Goal: Task Accomplishment & Management: Use online tool/utility

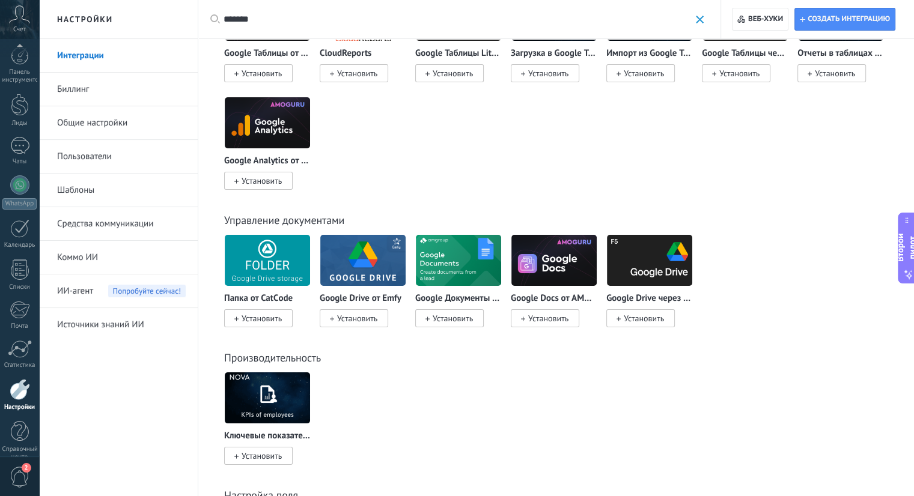
scroll to position [19, 0]
click at [702, 20] on span at bounding box center [700, 20] width 8 height 8
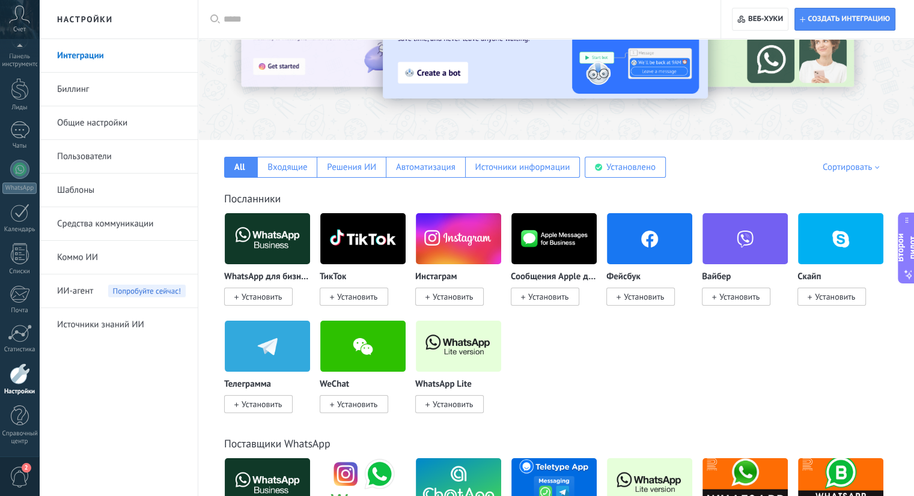
scroll to position [0, 0]
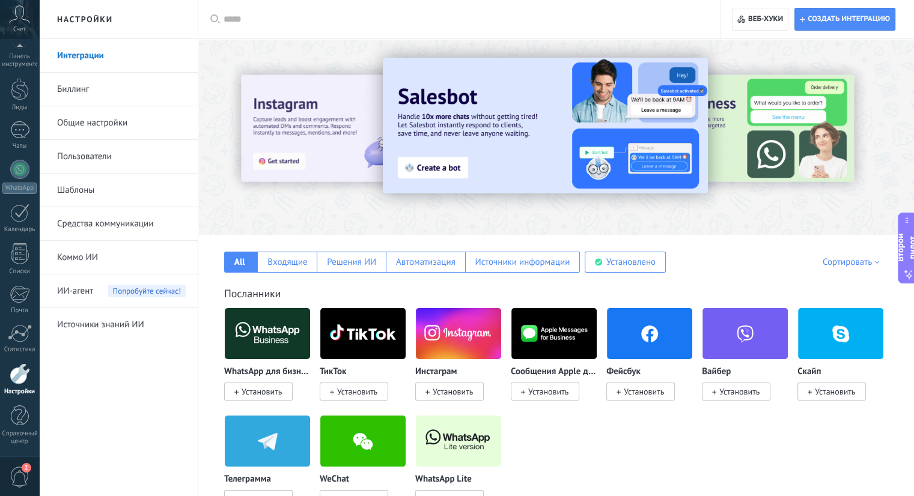
click at [84, 156] on font "Пользователи" at bounding box center [84, 156] width 55 height 11
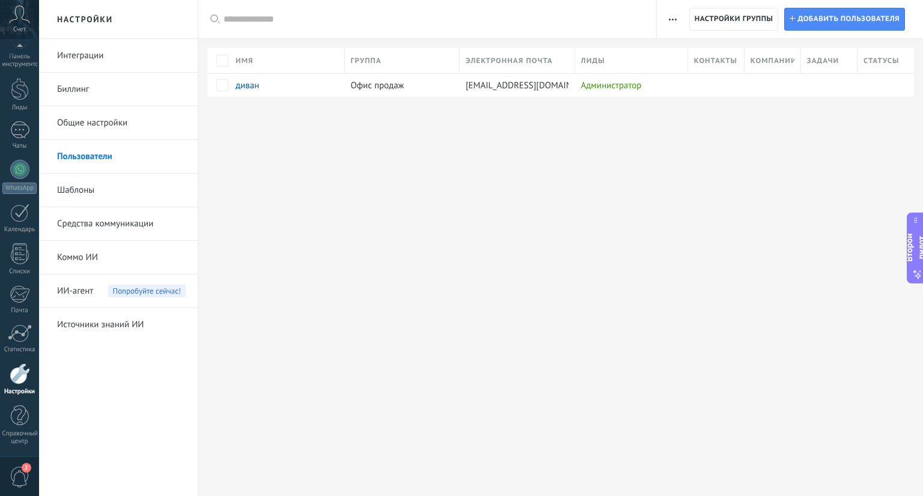
click at [100, 213] on link "Средства коммуникации" at bounding box center [121, 224] width 129 height 34
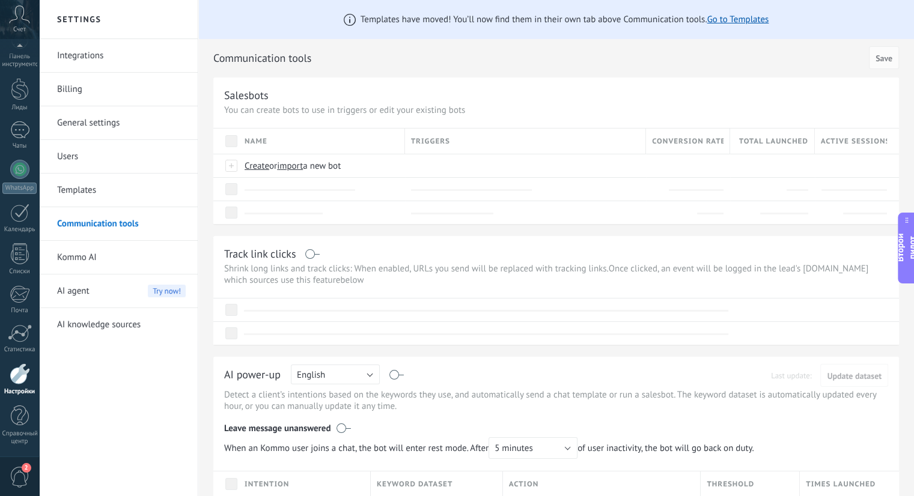
click at [100, 213] on link "Communication tools" at bounding box center [121, 224] width 129 height 34
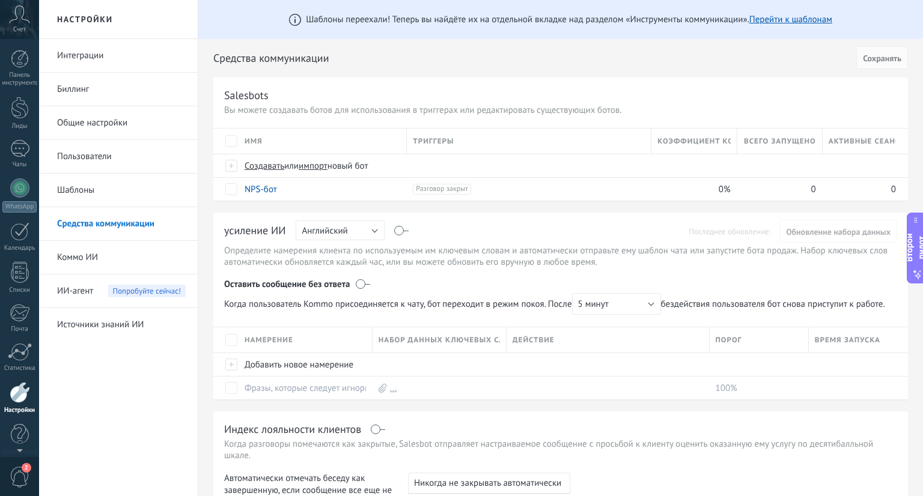
click at [12, 22] on icon at bounding box center [19, 14] width 21 height 18
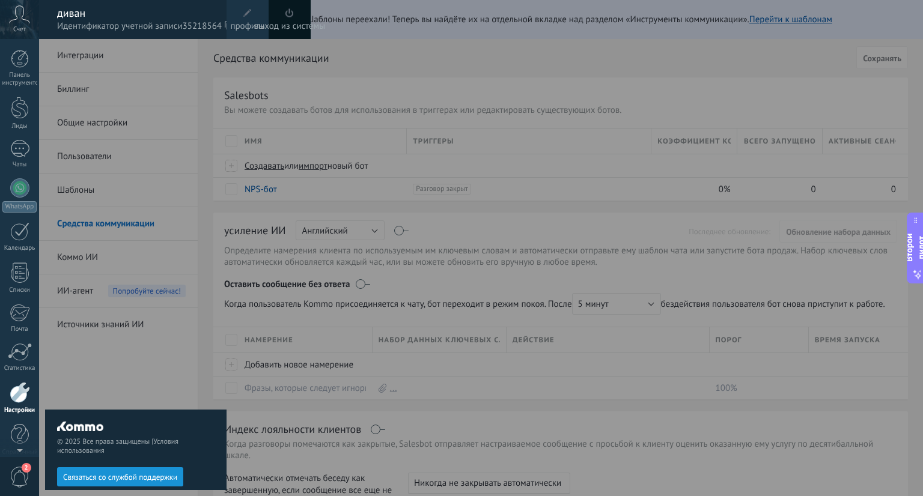
click at [86, 14] on div "диван" at bounding box center [135, 13] width 157 height 13
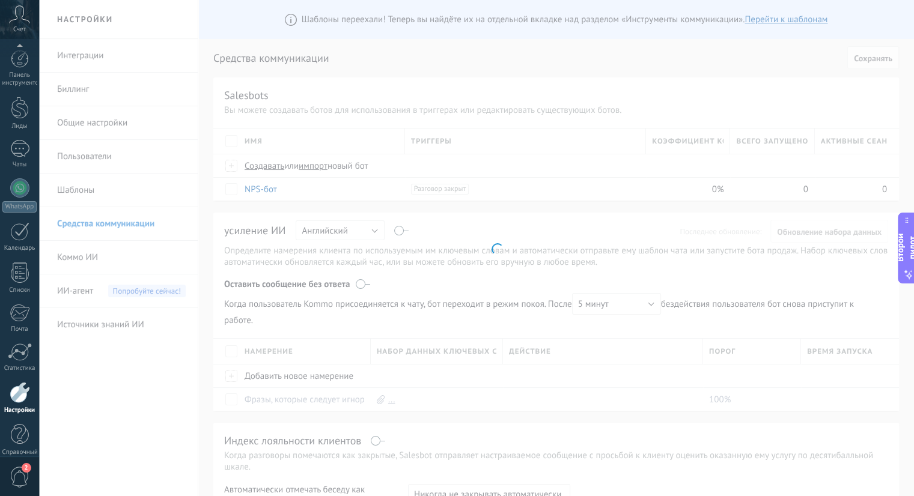
scroll to position [19, 0]
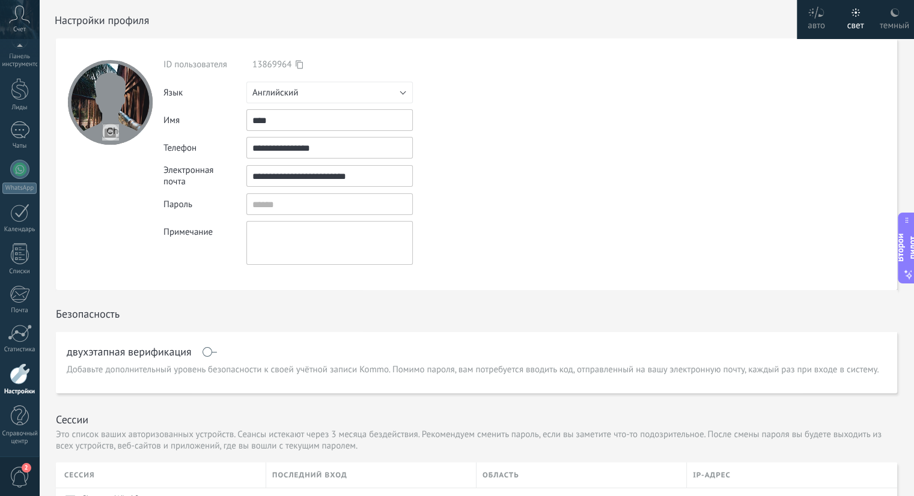
click at [20, 386] on link "Настройки" at bounding box center [19, 379] width 39 height 32
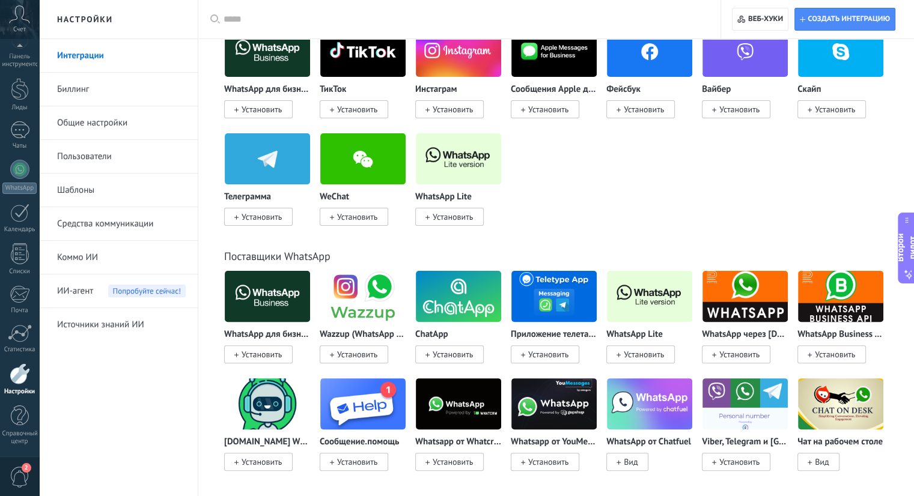
scroll to position [283, 0]
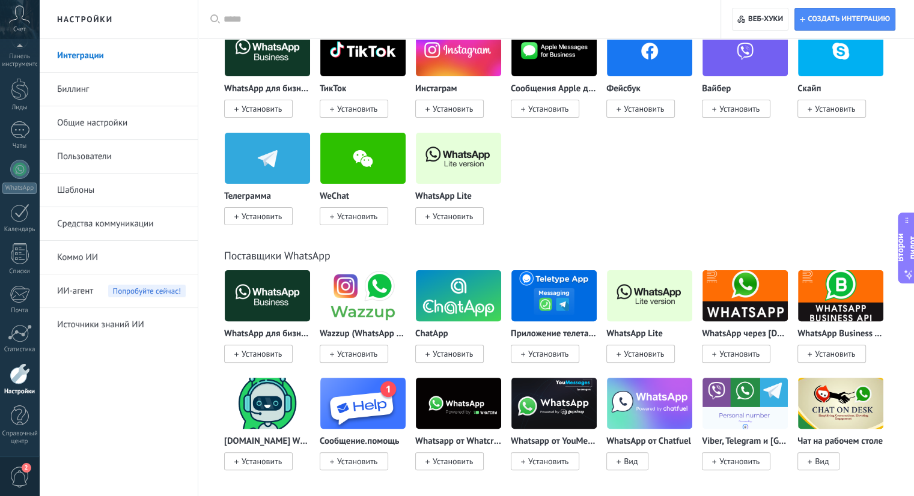
click at [355, 301] on img at bounding box center [362, 296] width 85 height 58
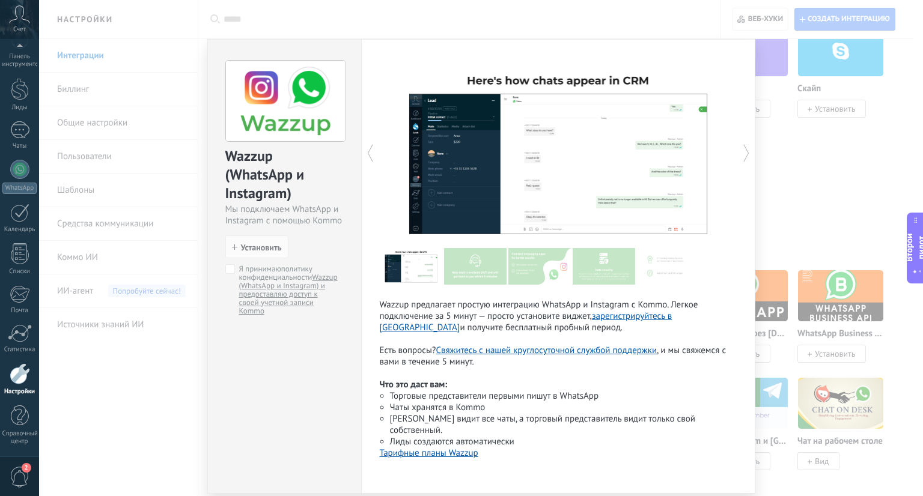
click at [887, 183] on div "Wazzup (WhatsApp и Instagram) Мы подключаем WhatsApp и Instagram с помощью Komm…" at bounding box center [481, 248] width 884 height 496
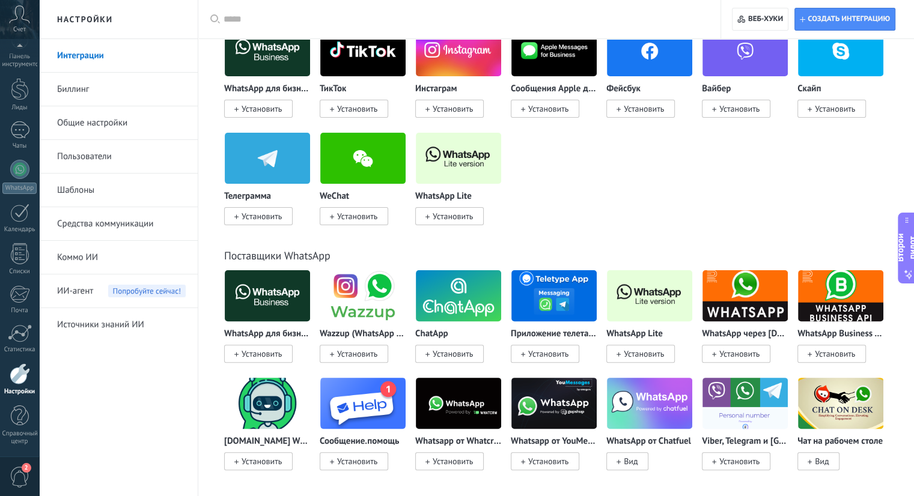
scroll to position [38, 0]
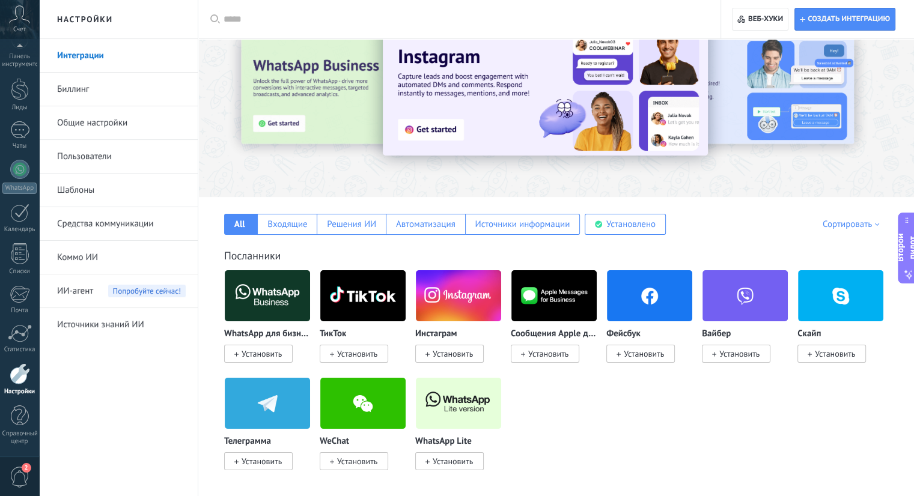
click at [447, 18] on input "text" at bounding box center [463, 19] width 480 height 13
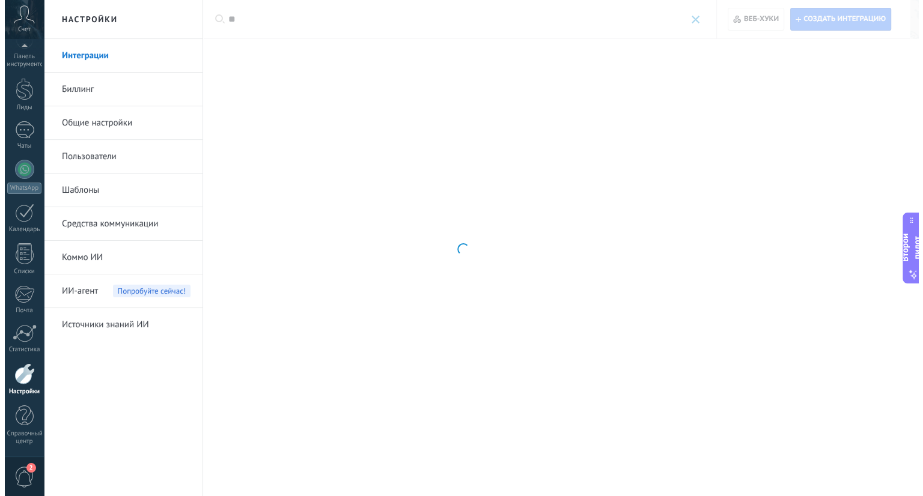
scroll to position [0, 0]
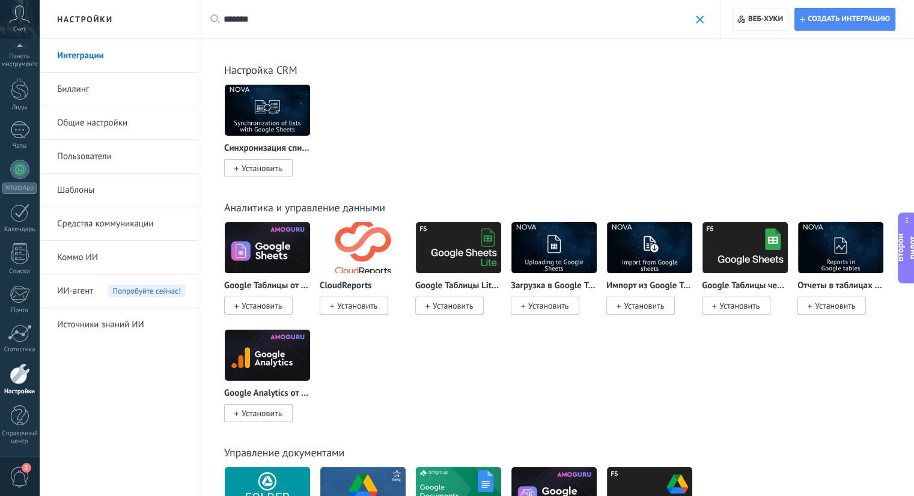
type input "******"
click at [467, 253] on img at bounding box center [458, 248] width 85 height 58
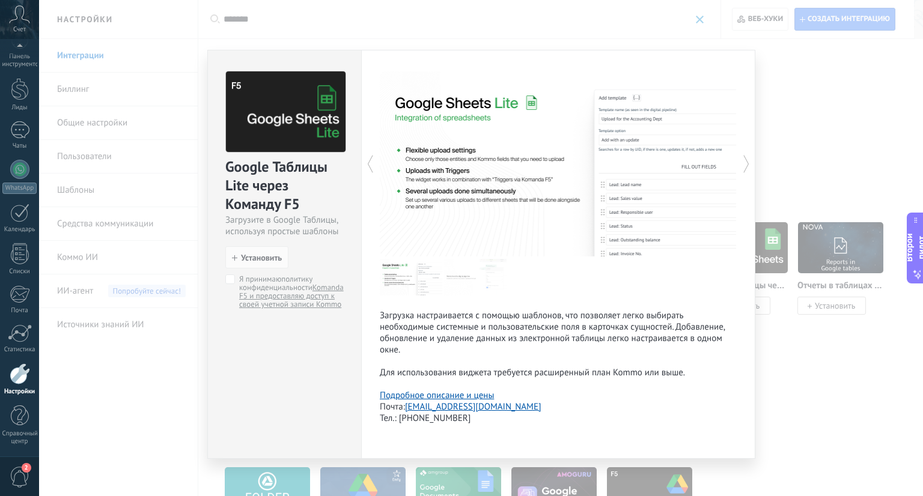
click at [451, 400] on font "Подробное описание и цены" at bounding box center [437, 395] width 114 height 11
